Goal: Information Seeking & Learning: Learn about a topic

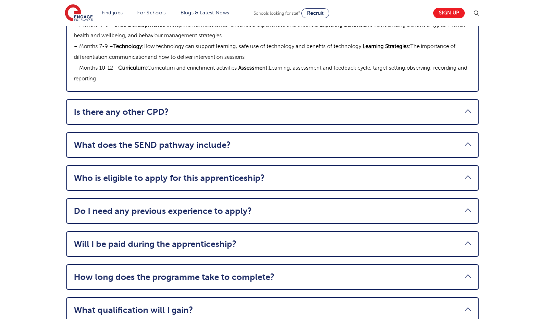
scroll to position [875, 0]
click at [159, 139] on link "What does the SEND pathway include?" at bounding box center [272, 144] width 397 height 10
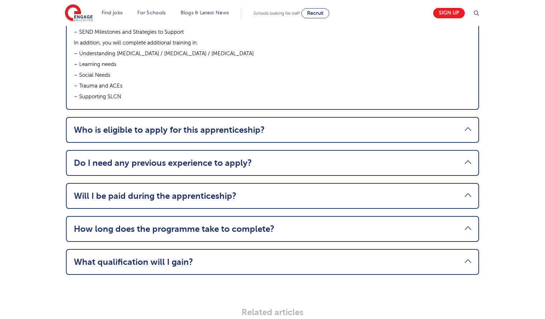
scroll to position [956, 0]
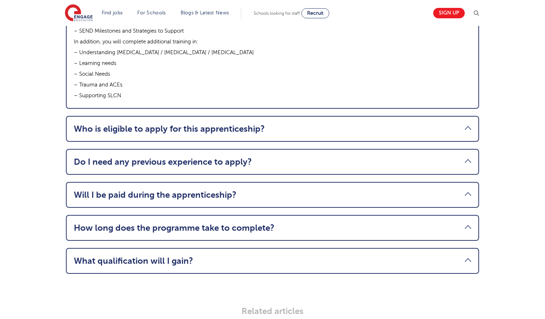
click at [137, 124] on link "Who is eligible to apply for this apprenticeship?" at bounding box center [272, 129] width 397 height 10
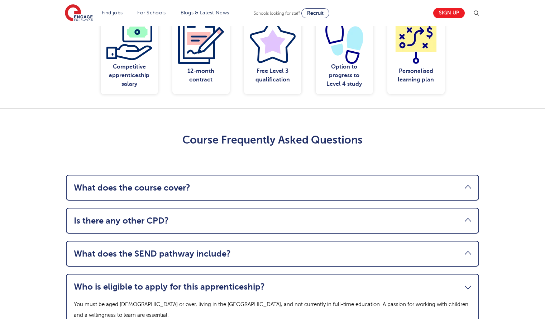
scroll to position [663, 0]
click at [468, 182] on link "What does the course cover?" at bounding box center [272, 187] width 397 height 10
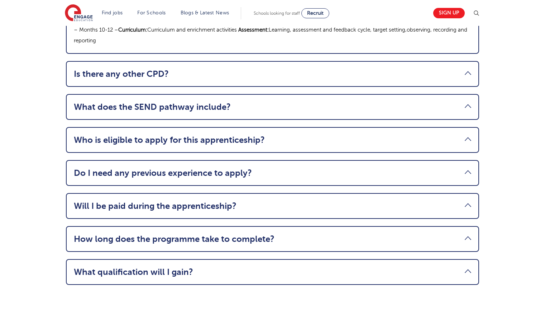
scroll to position [913, 0]
click at [465, 68] on link "Is there any other CPD?" at bounding box center [272, 73] width 397 height 10
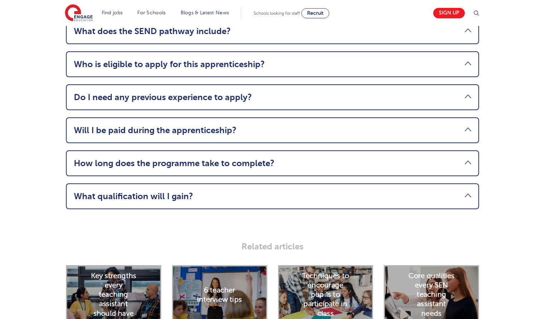
scroll to position [945, 0]
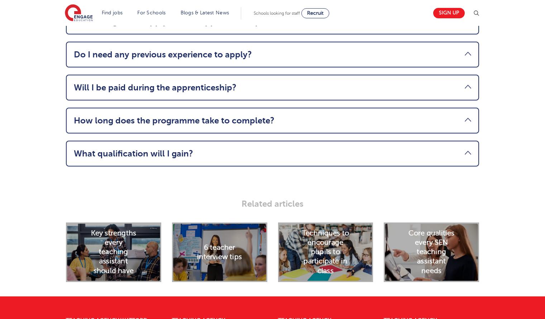
click at [468, 107] on li "How long does the programme take to complete? The apprenticeship runs for 12 mo…" at bounding box center [272, 120] width 413 height 26
click at [468, 115] on link "How long does the programme take to complete?" at bounding box center [272, 120] width 397 height 10
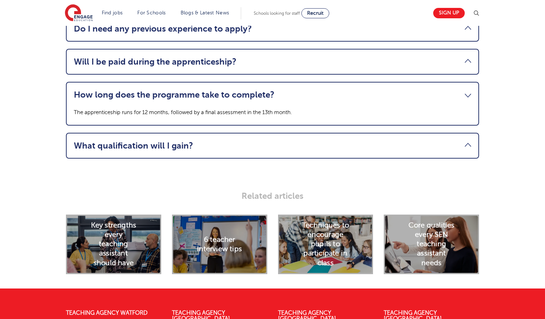
scroll to position [953, 0]
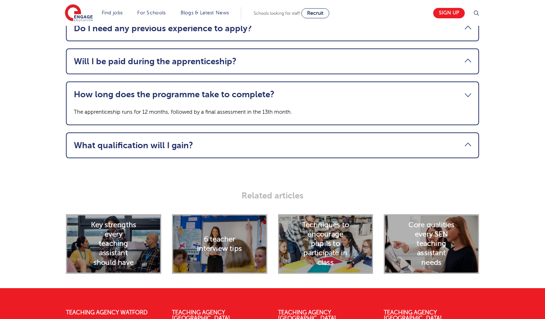
click at [470, 140] on link "What qualification will I gain?" at bounding box center [272, 145] width 397 height 10
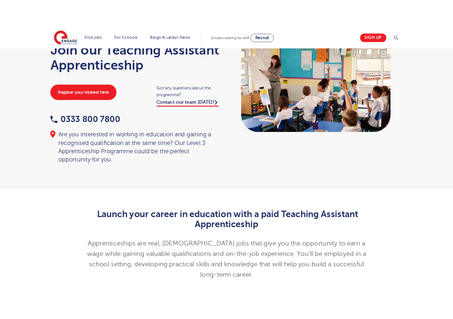
scroll to position [0, 0]
